Goal: Transaction & Acquisition: Subscribe to service/newsletter

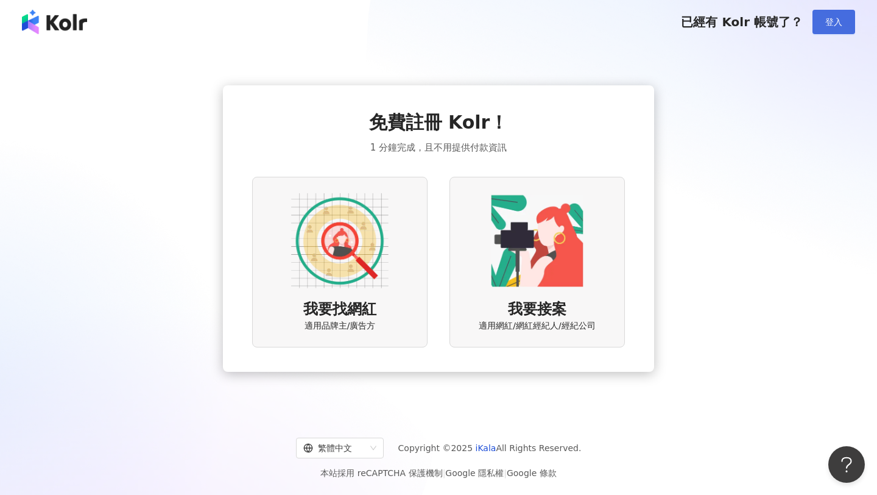
click at [842, 26] on button "登入" at bounding box center [834, 22] width 43 height 24
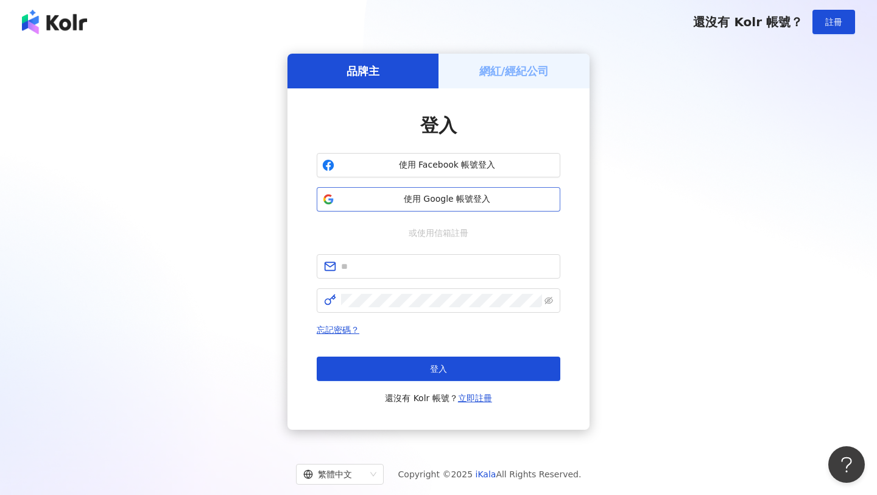
click at [459, 205] on span "使用 Google 帳號登入" at bounding box center [447, 199] width 216 height 12
